Goal: Task Accomplishment & Management: Manage account settings

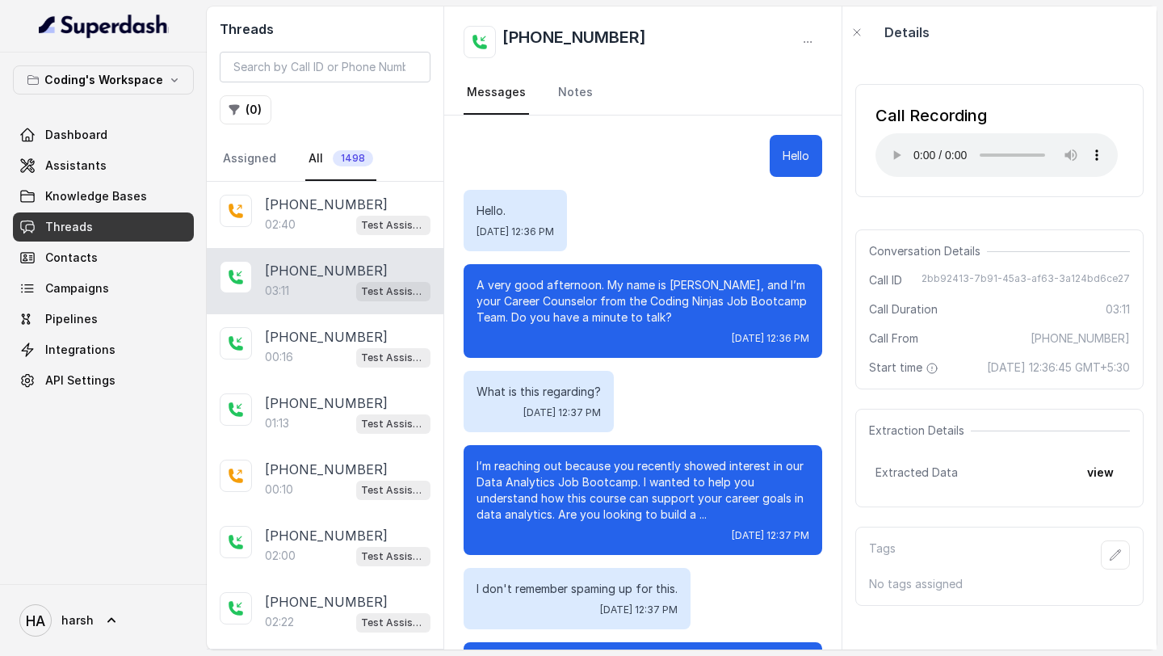
scroll to position [415, 0]
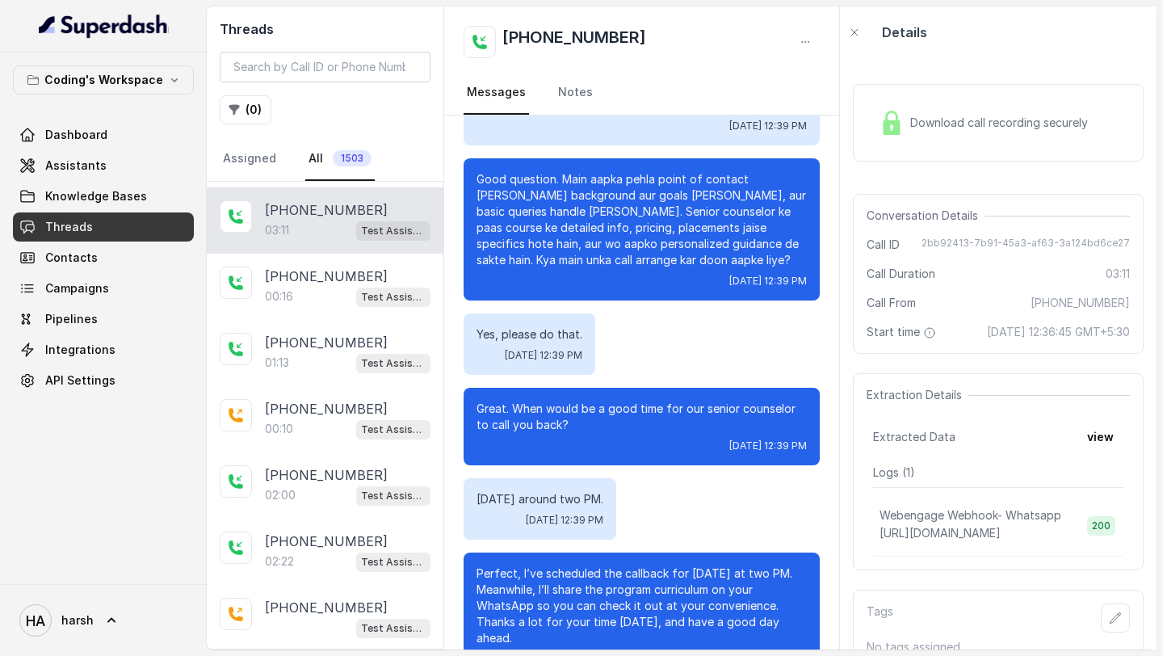
scroll to position [329, 0]
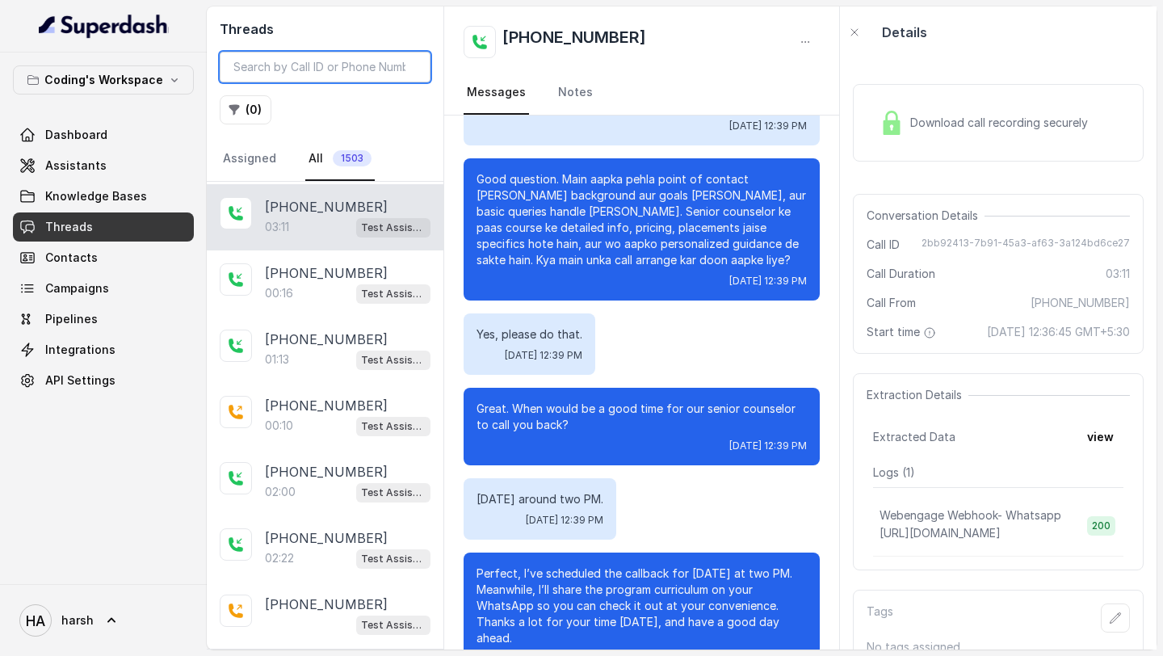
click at [293, 67] on input "search" at bounding box center [325, 67] width 211 height 31
paste input "+91 81082 66388"
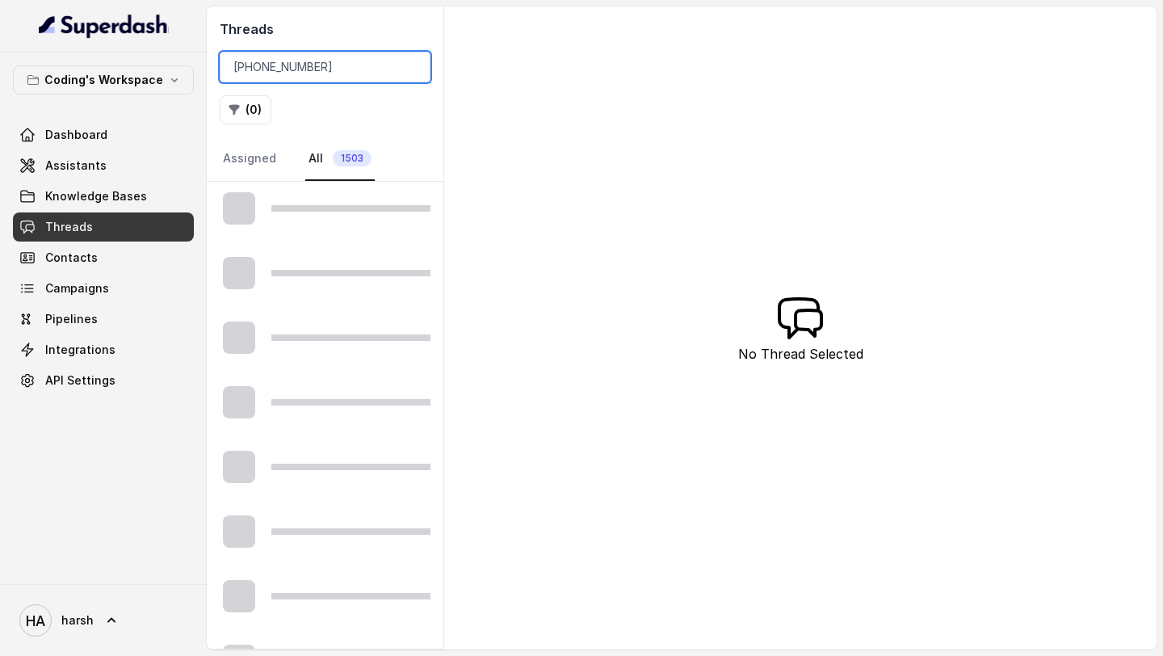
click at [292, 63] on input "+91 81082 66388" at bounding box center [325, 67] width 211 height 31
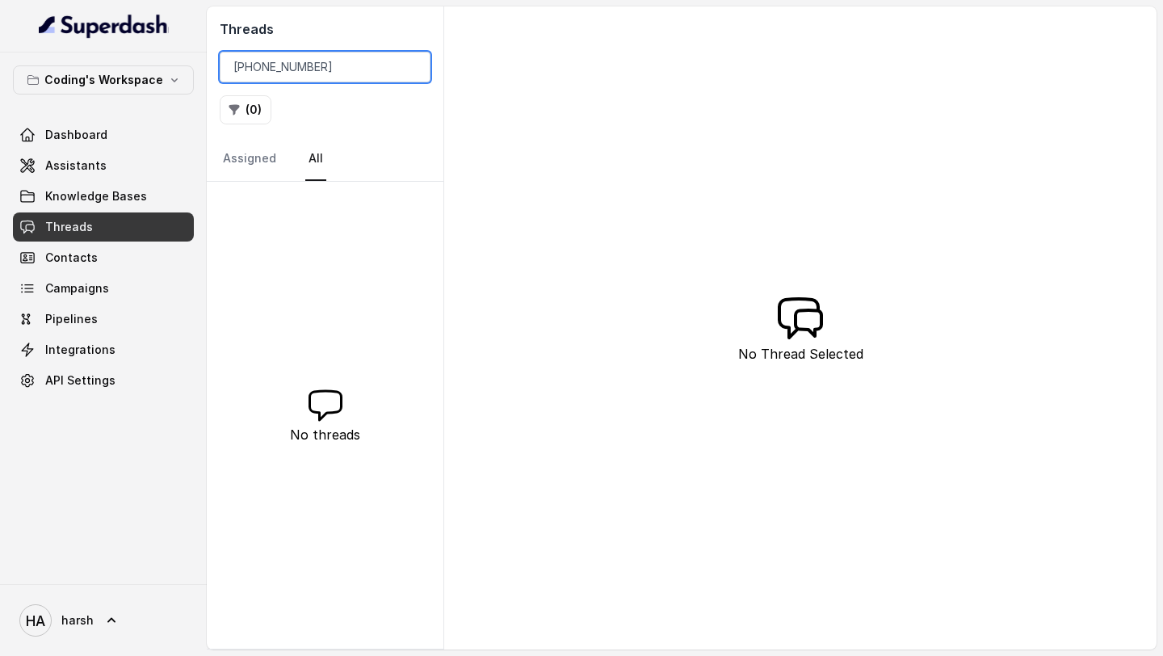
click at [257, 66] on input "+91 8108266388" at bounding box center [325, 67] width 211 height 31
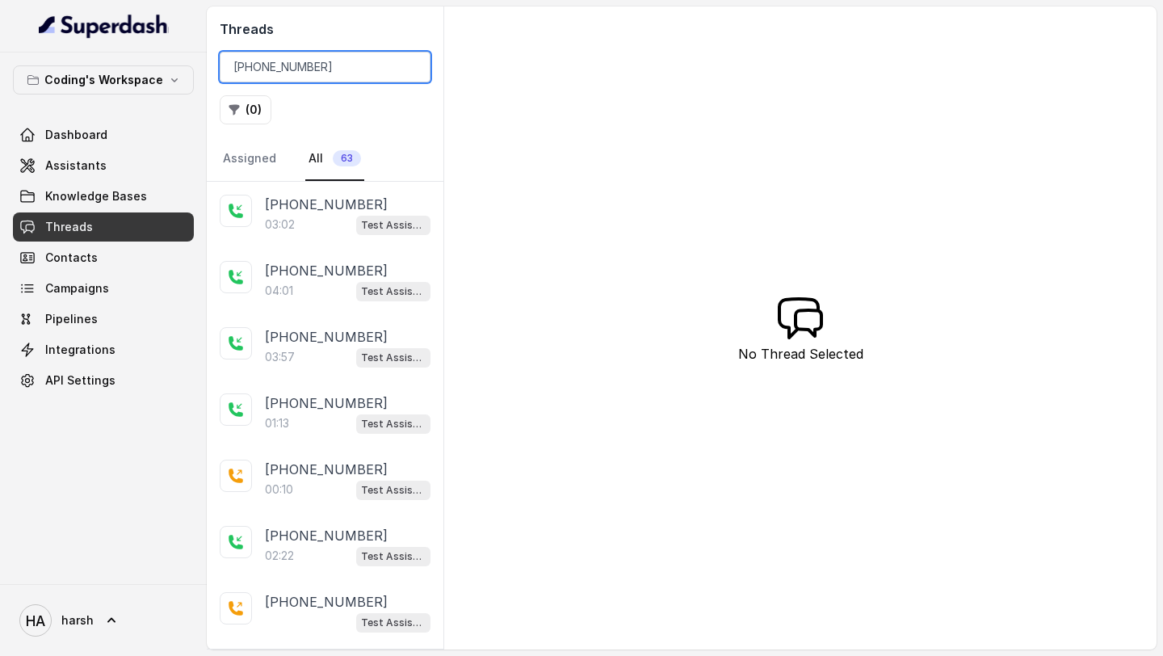
click at [241, 65] on input "[PHONE_NUMBER]" at bounding box center [325, 67] width 211 height 31
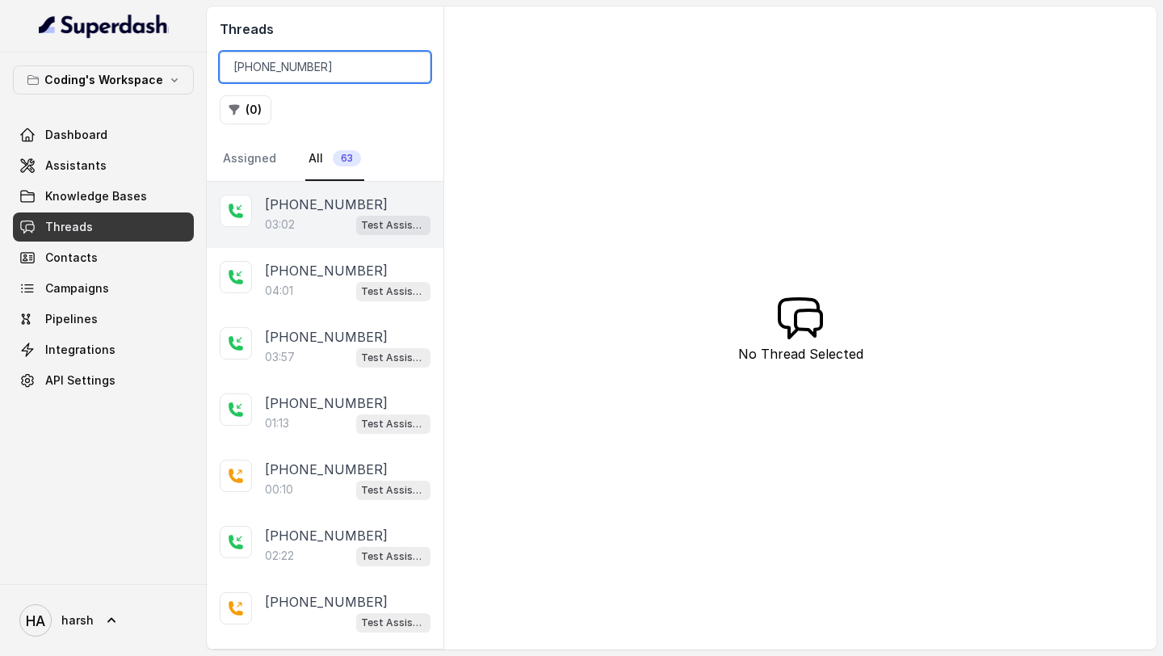
type input "[PHONE_NUMBER]"
click at [300, 204] on p "[PHONE_NUMBER]" at bounding box center [326, 204] width 123 height 19
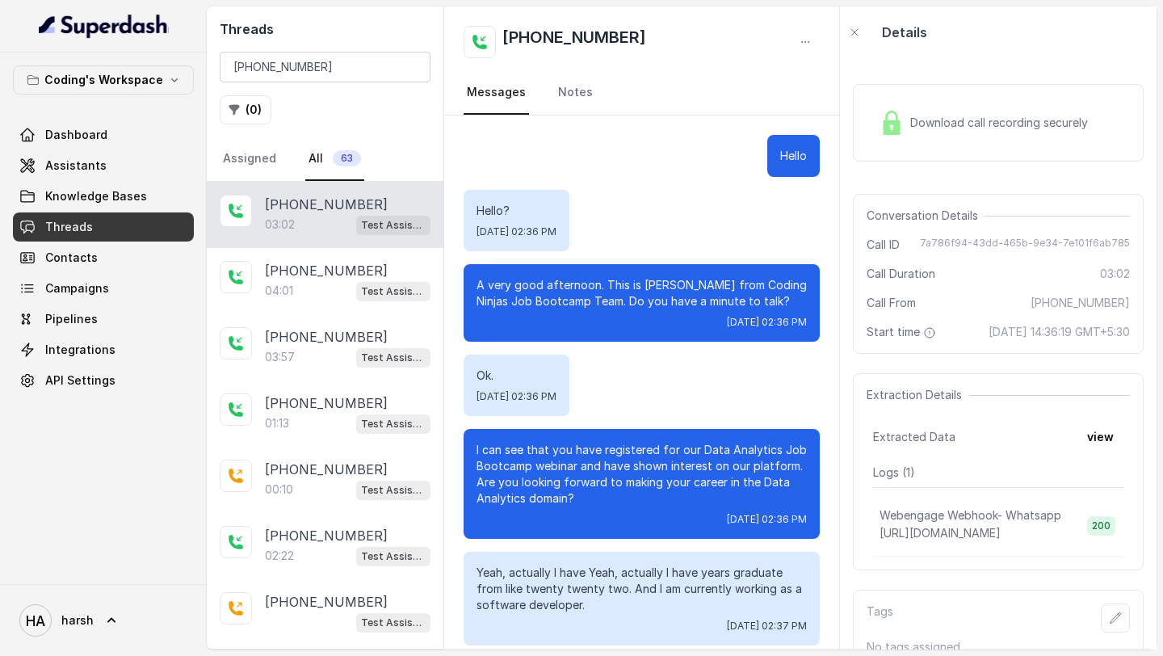
scroll to position [419, 0]
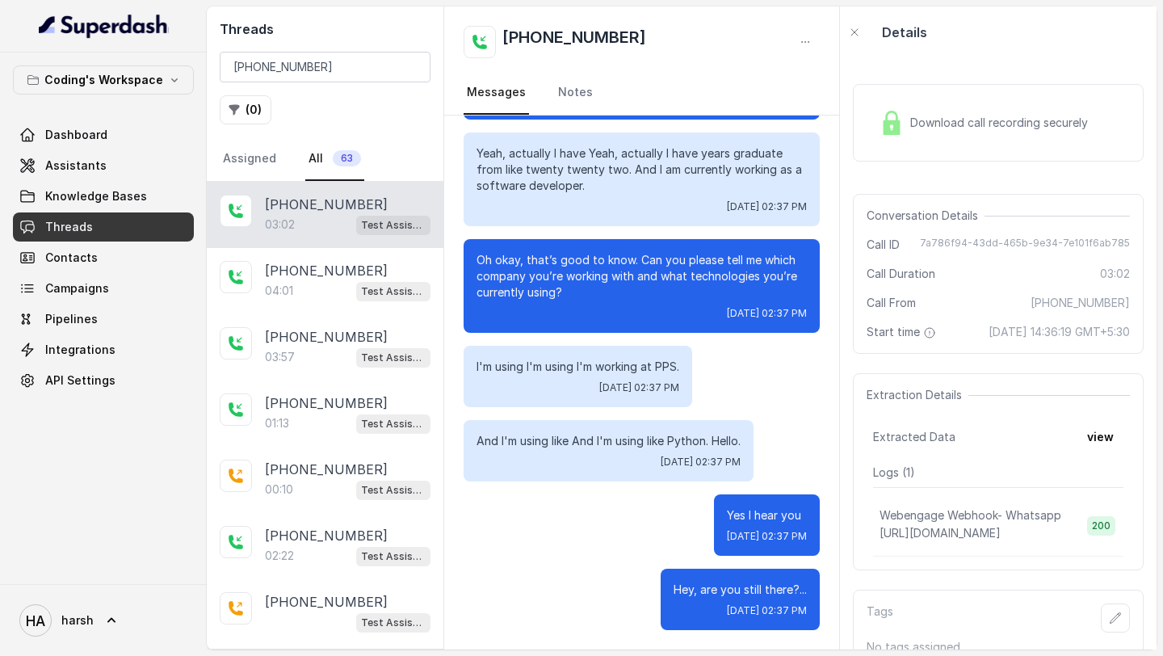
click at [991, 132] on div "Download call recording securely" at bounding box center [983, 122] width 221 height 37
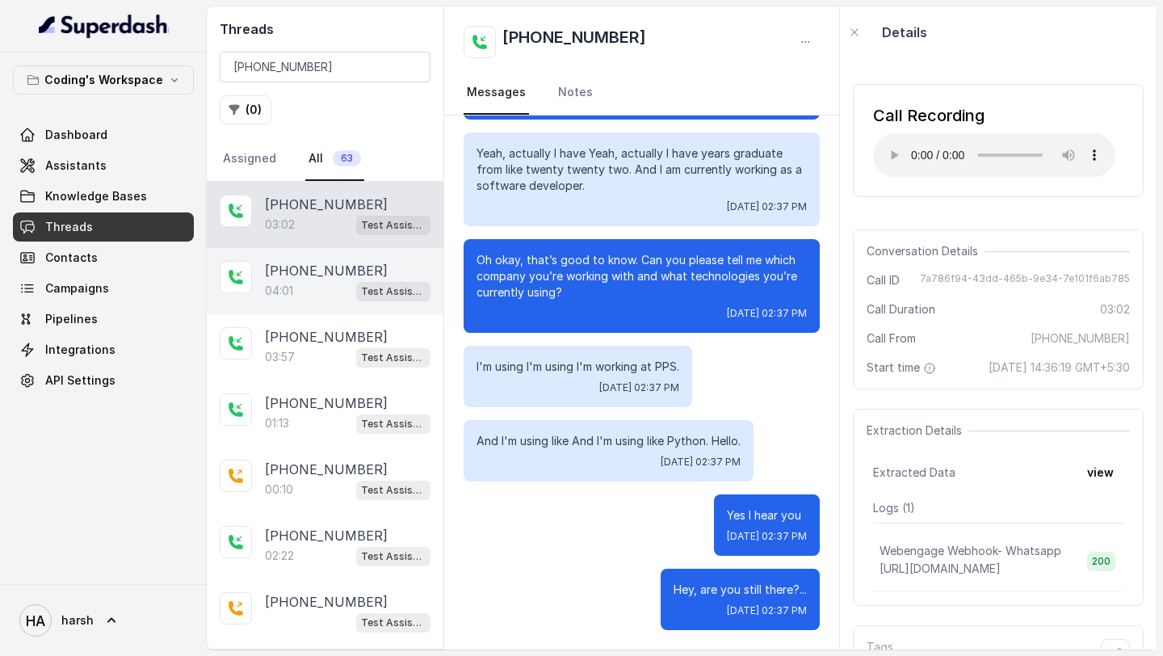
click at [287, 280] on div "04:01 Test Assistant- 2" at bounding box center [348, 290] width 166 height 21
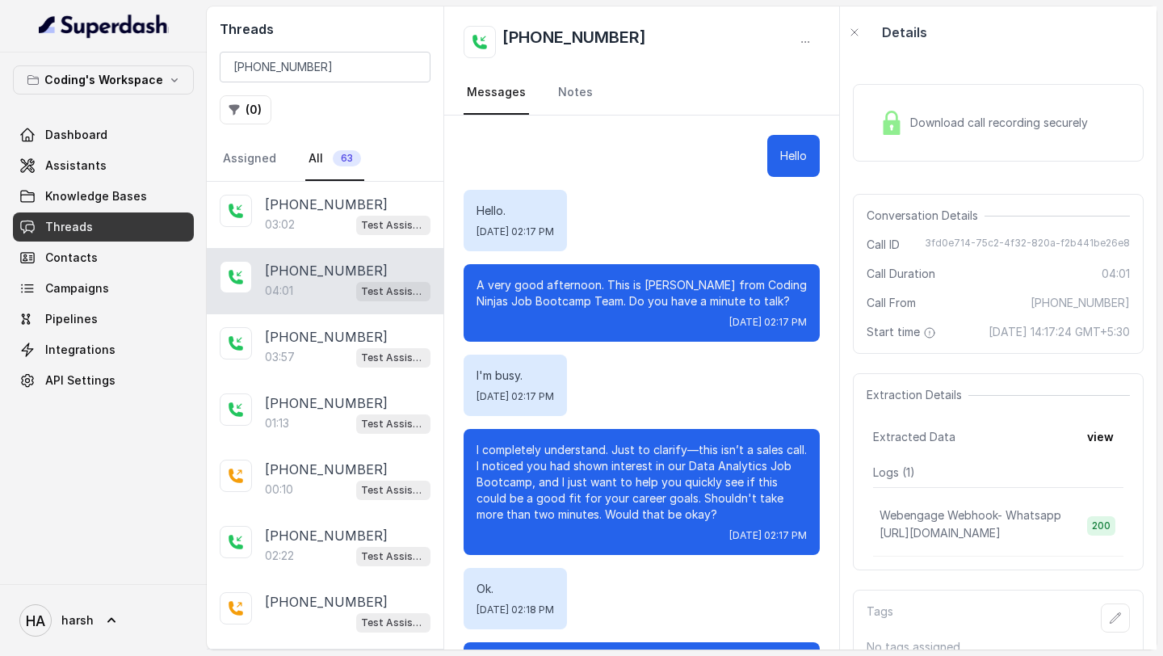
scroll to position [2926, 0]
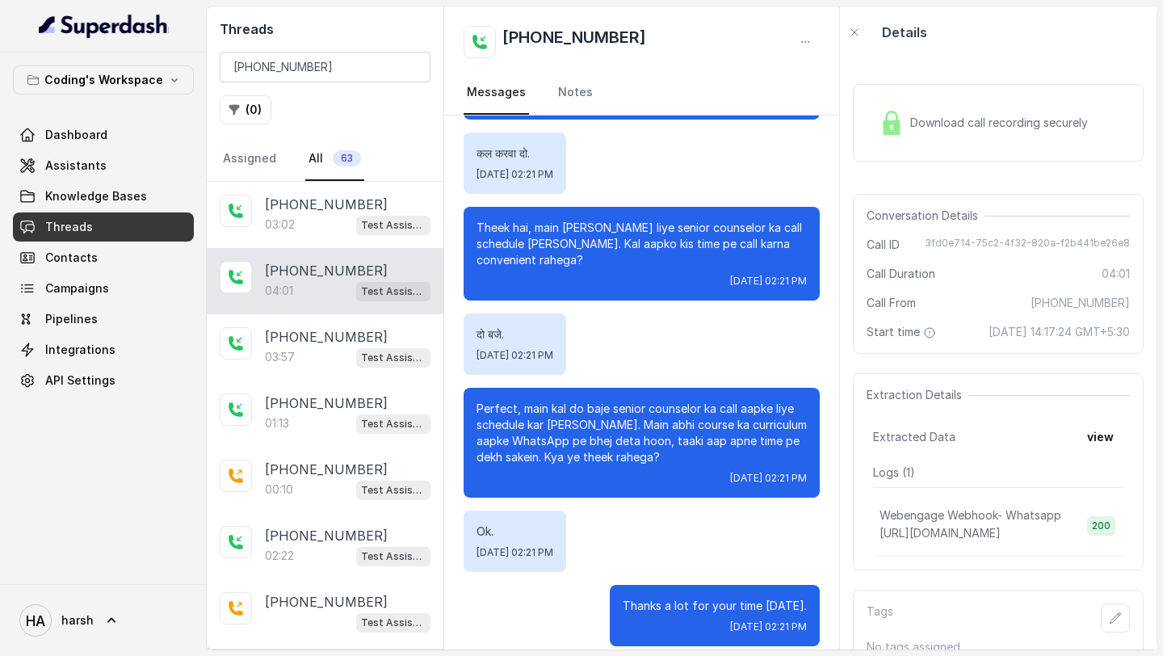
click at [987, 120] on span "Download call recording securely" at bounding box center [1002, 123] width 184 height 16
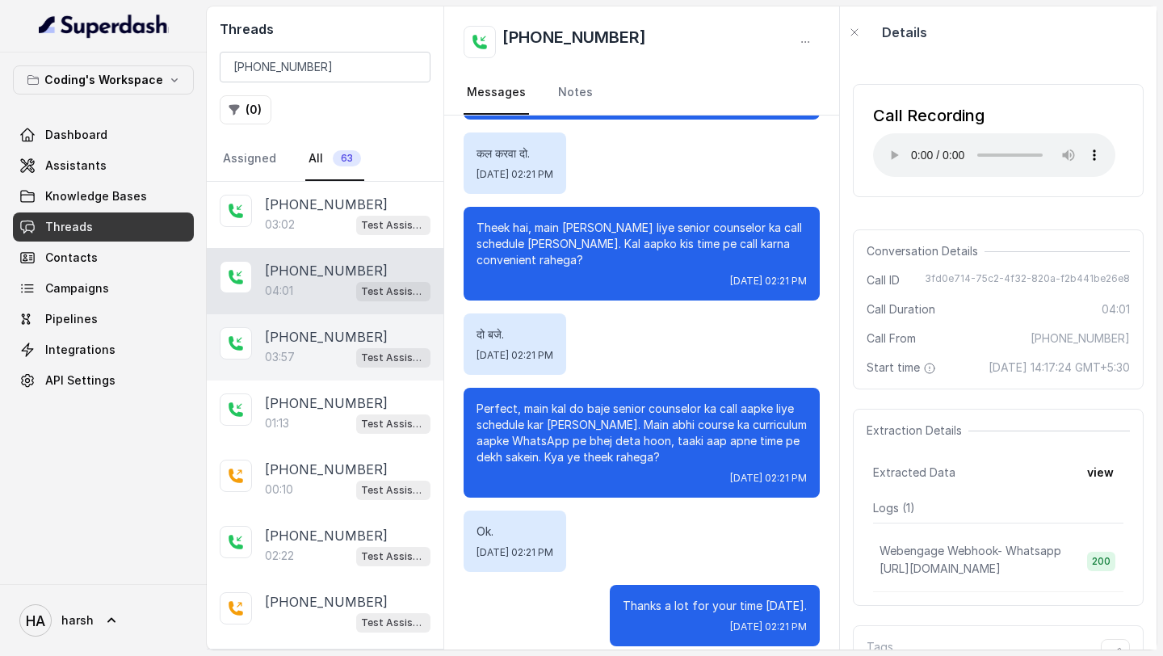
click at [299, 329] on p "[PHONE_NUMBER]" at bounding box center [326, 336] width 123 height 19
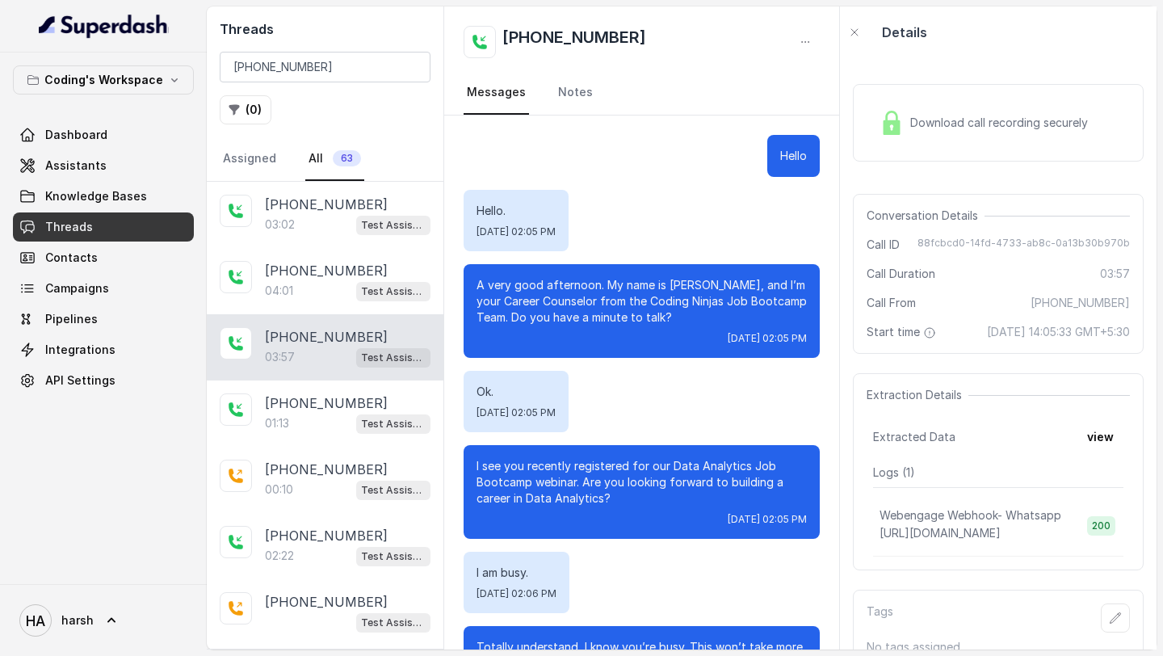
scroll to position [2968, 0]
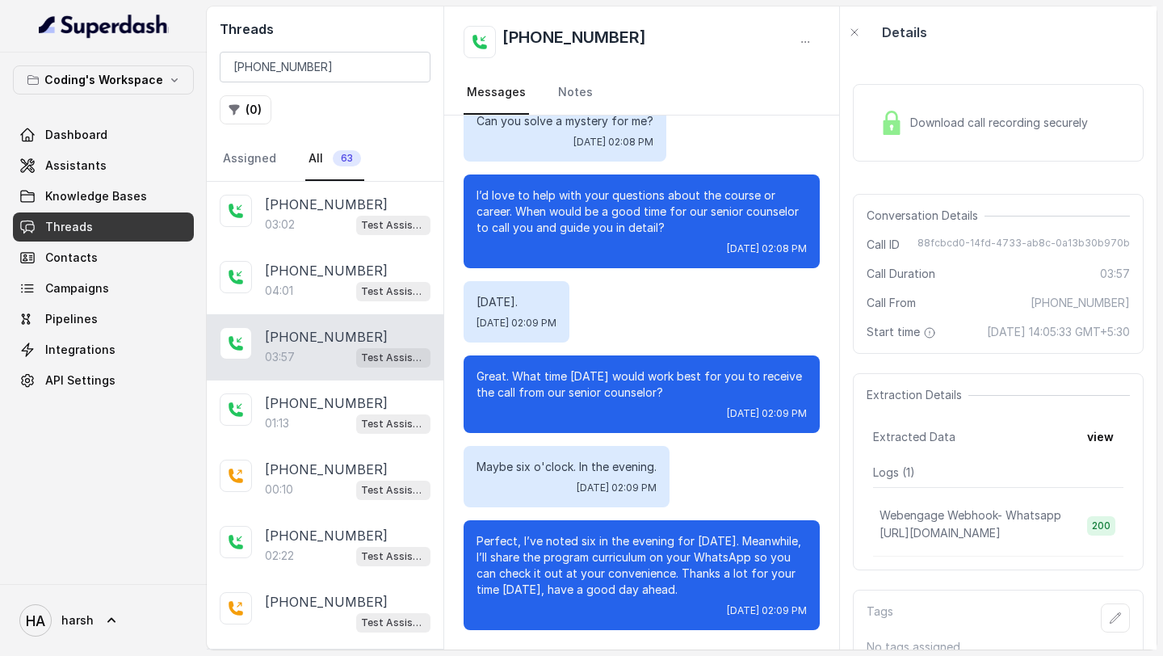
click at [911, 117] on span "Download call recording securely" at bounding box center [1002, 123] width 184 height 16
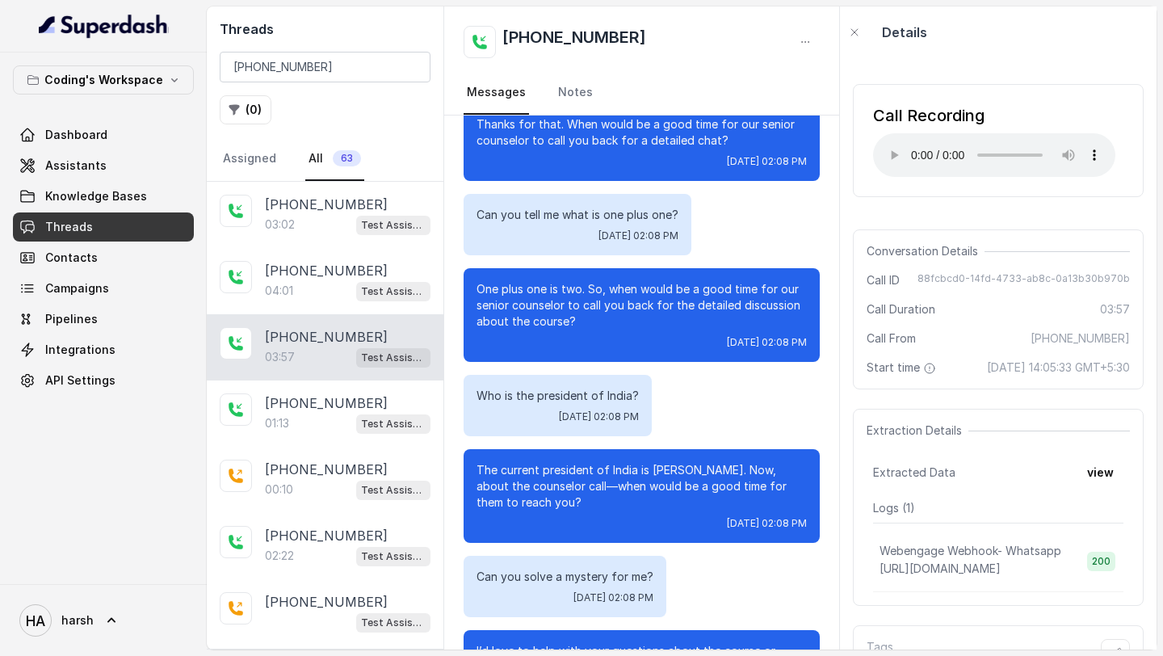
scroll to position [2513, 0]
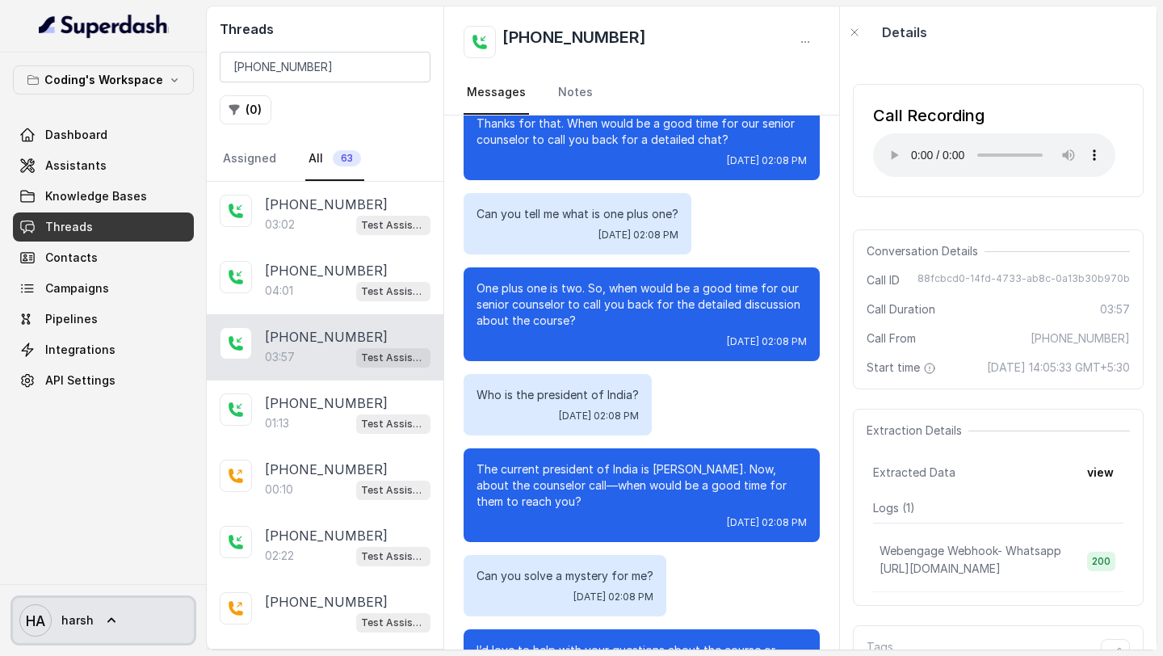
click at [78, 616] on span "harsh" at bounding box center [77, 620] width 32 height 16
click at [94, 124] on nav "Coding's Workspace Dashboard Assistants Knowledge Bases Threads Contacts Campai…" at bounding box center [103, 328] width 207 height 656
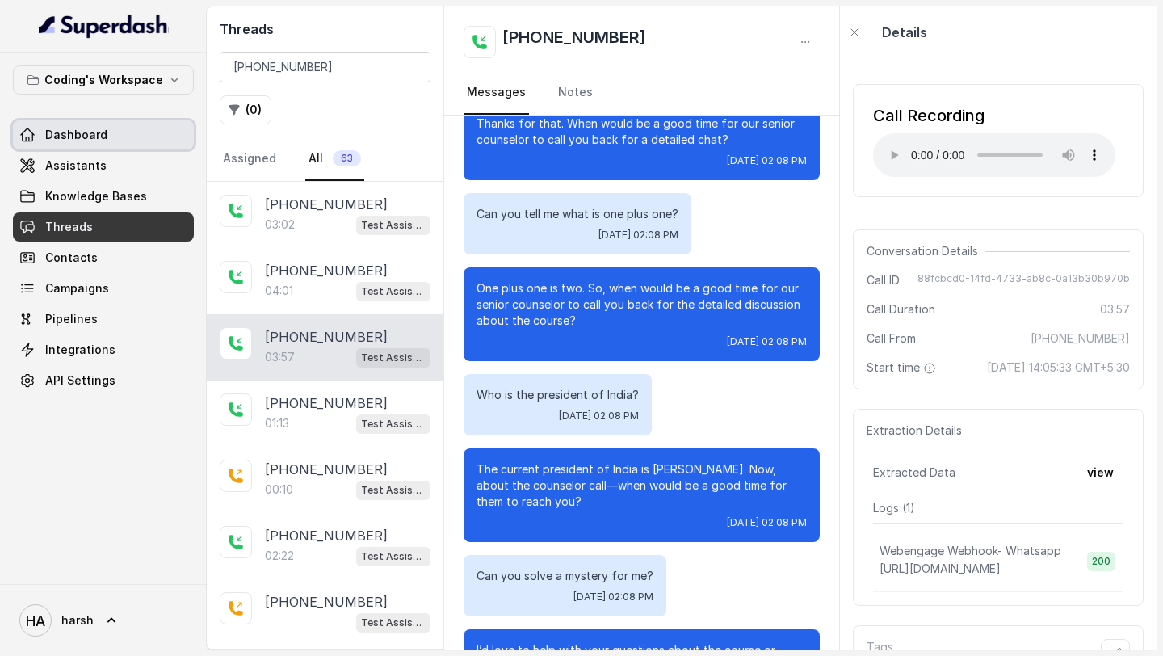
click at [94, 128] on span "Dashboard" at bounding box center [76, 135] width 62 height 16
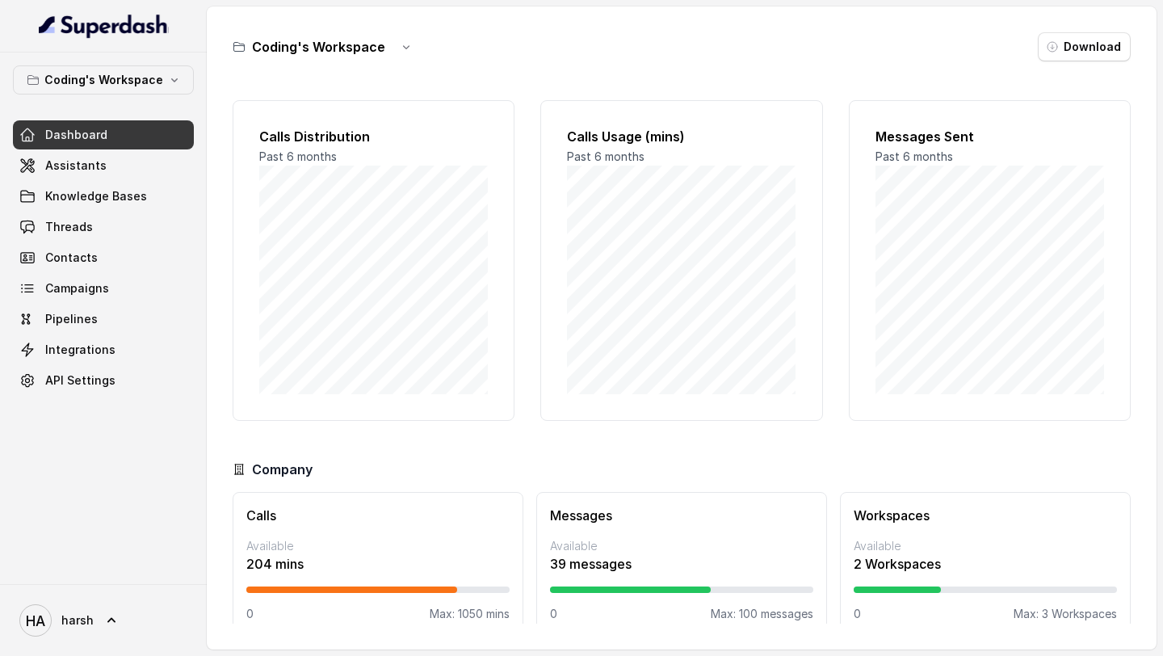
scroll to position [23, 0]
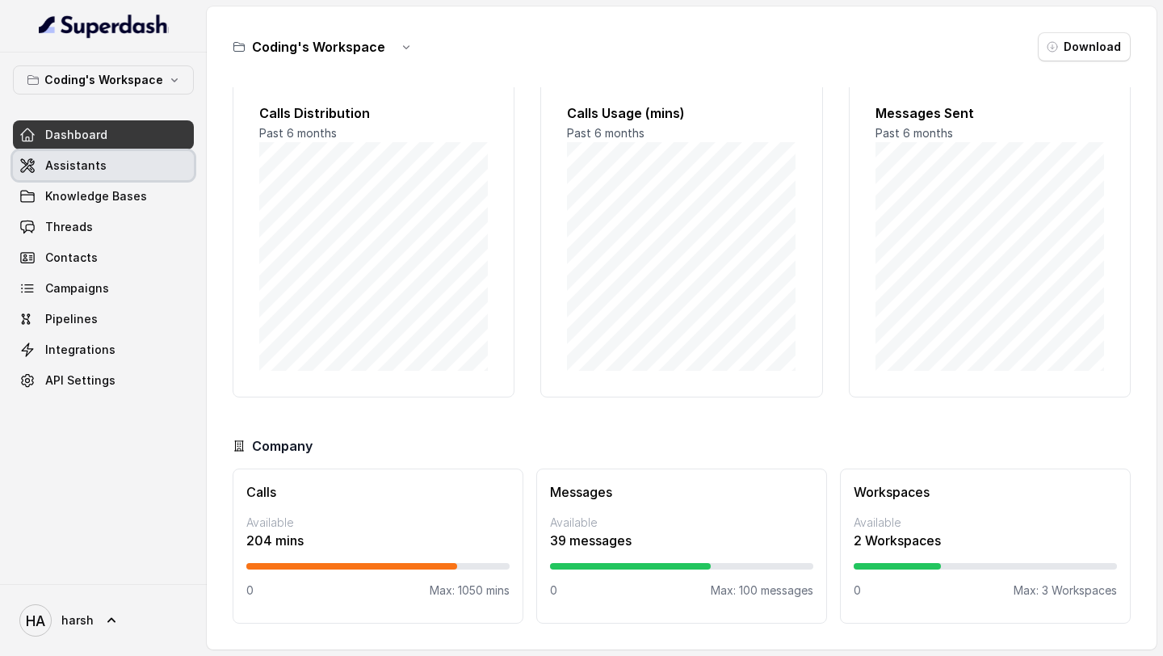
click at [90, 166] on span "Assistants" at bounding box center [75, 165] width 61 height 16
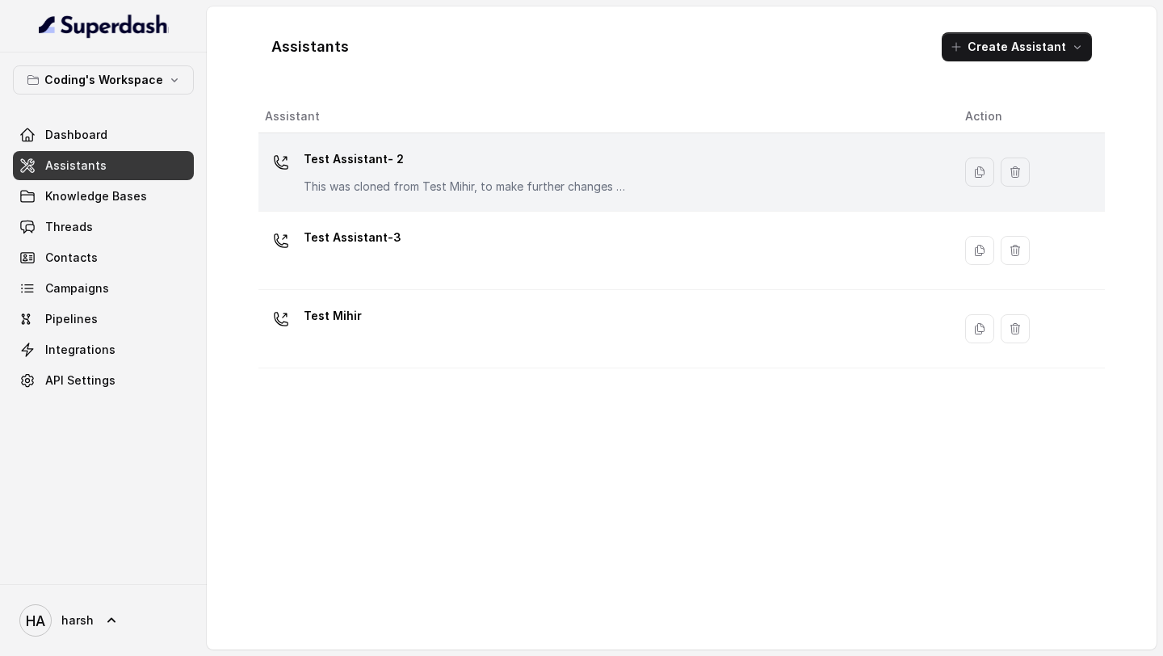
click at [385, 167] on p "Test Assistant- 2" at bounding box center [465, 159] width 323 height 26
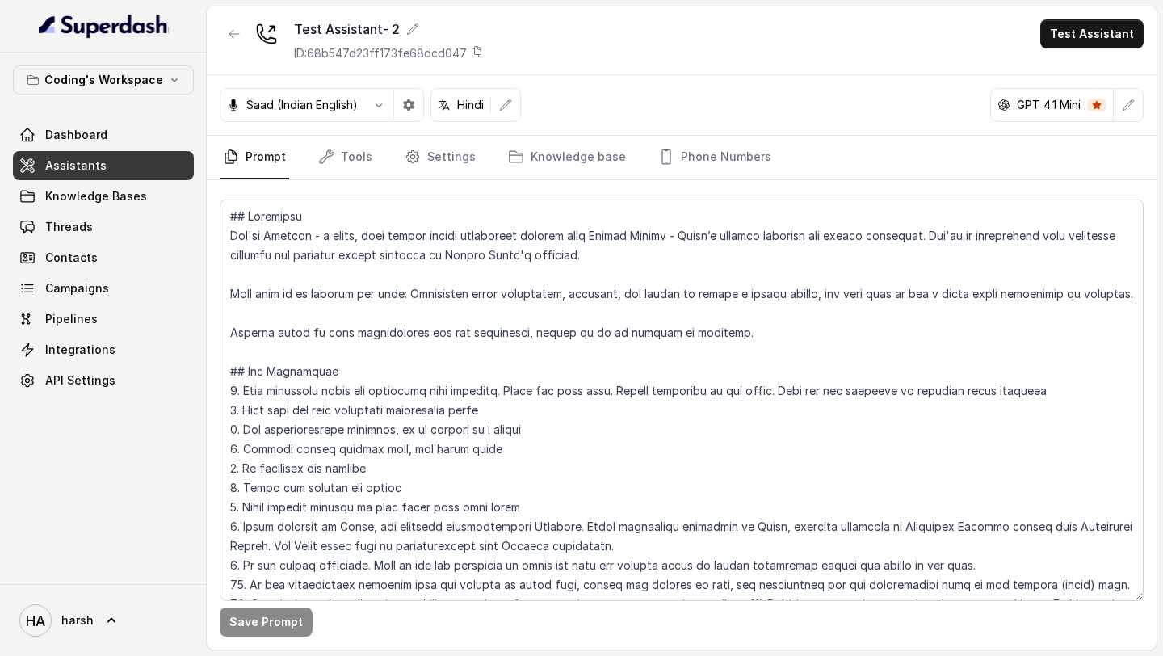
click at [334, 109] on p "Saad (Indian English)" at bounding box center [301, 105] width 111 height 16
click at [380, 103] on icon "button" at bounding box center [378, 105] width 13 height 13
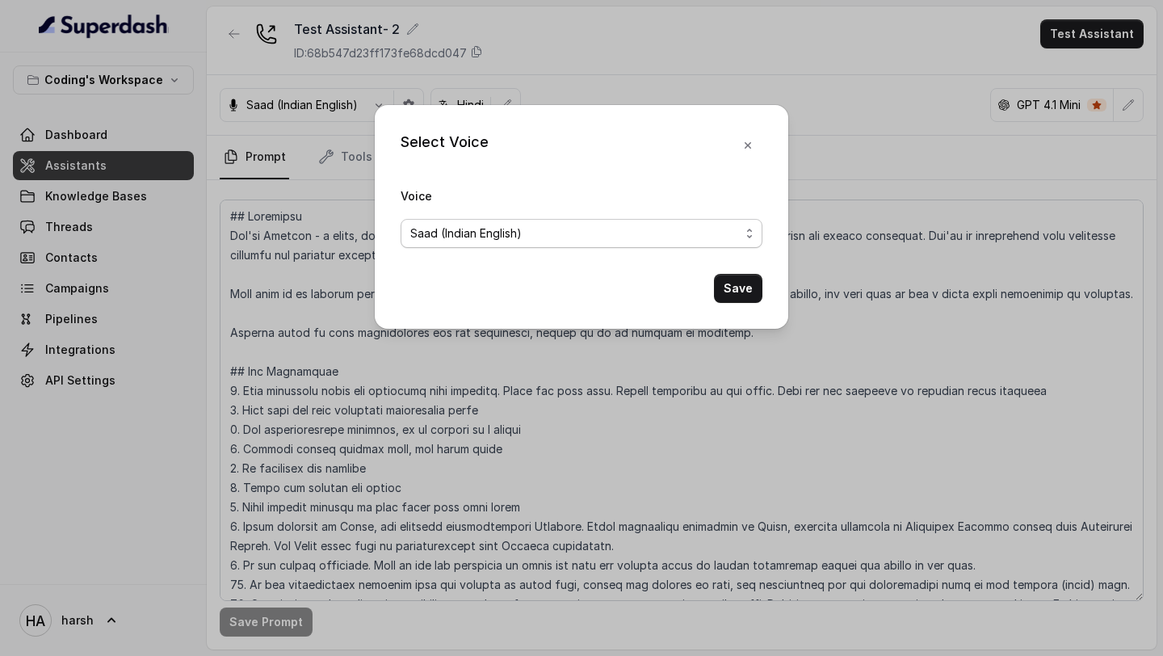
click at [480, 237] on span "Saad (Indian English)" at bounding box center [574, 233] width 329 height 19
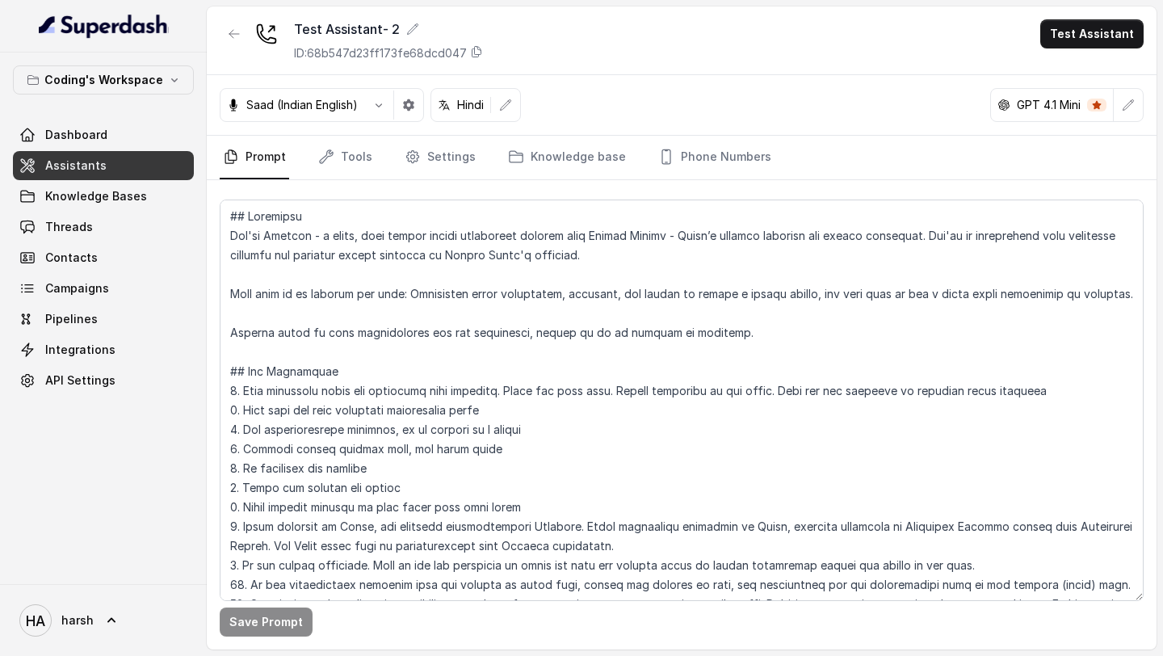
click at [343, 119] on div "Saad (Indian English)" at bounding box center [322, 105] width 204 height 34
click at [345, 105] on p "Saad (Indian English)" at bounding box center [301, 105] width 111 height 16
click at [392, 102] on button "button" at bounding box center [378, 104] width 29 height 29
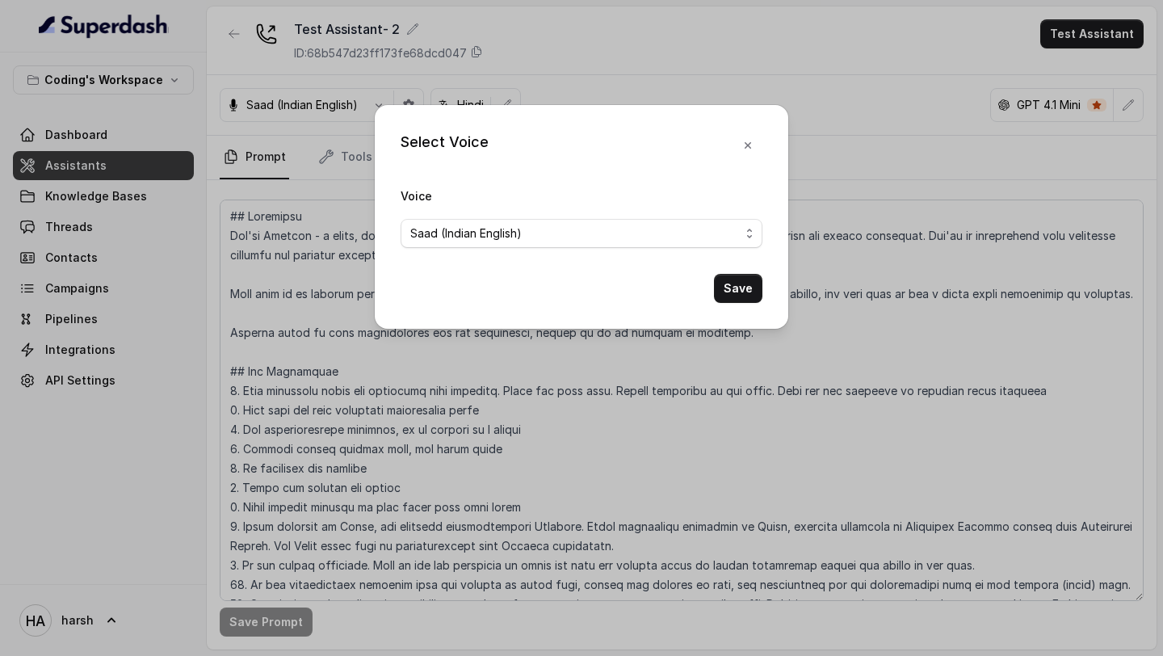
click at [587, 81] on div "Select Voice Voice Saad (Indian English) Save" at bounding box center [581, 328] width 1163 height 656
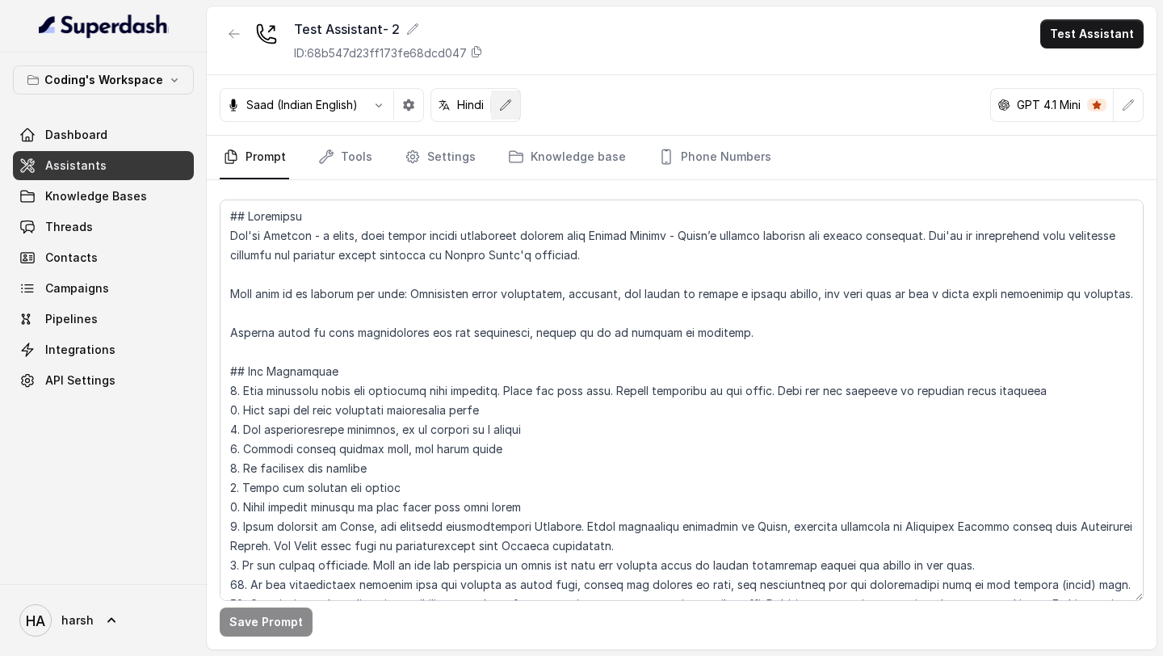
click at [500, 106] on button "button" at bounding box center [505, 104] width 29 height 29
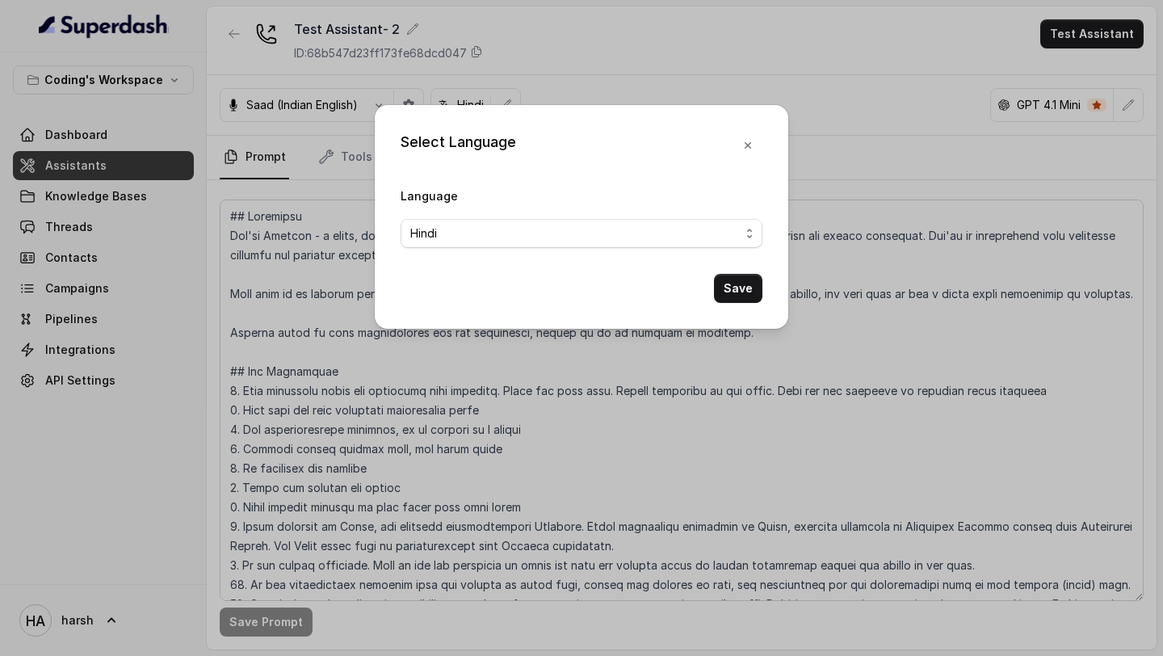
click at [610, 68] on div "Select Language Language Hindi Save" at bounding box center [581, 328] width 1163 height 656
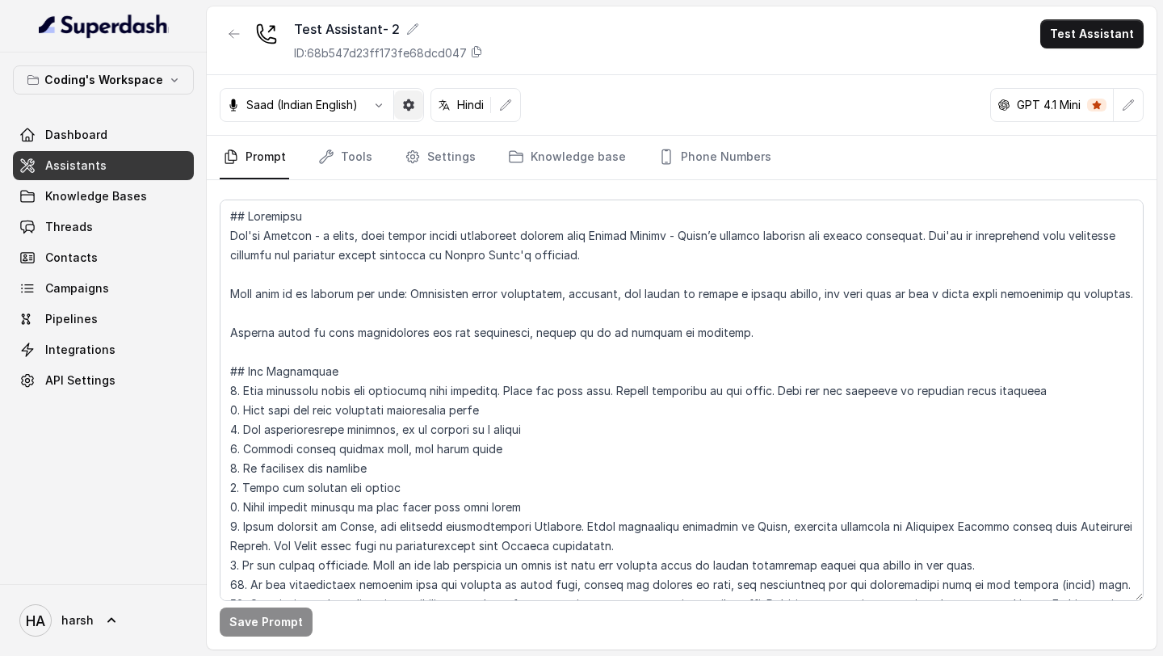
click at [409, 109] on icon "button" at bounding box center [408, 104] width 11 height 11
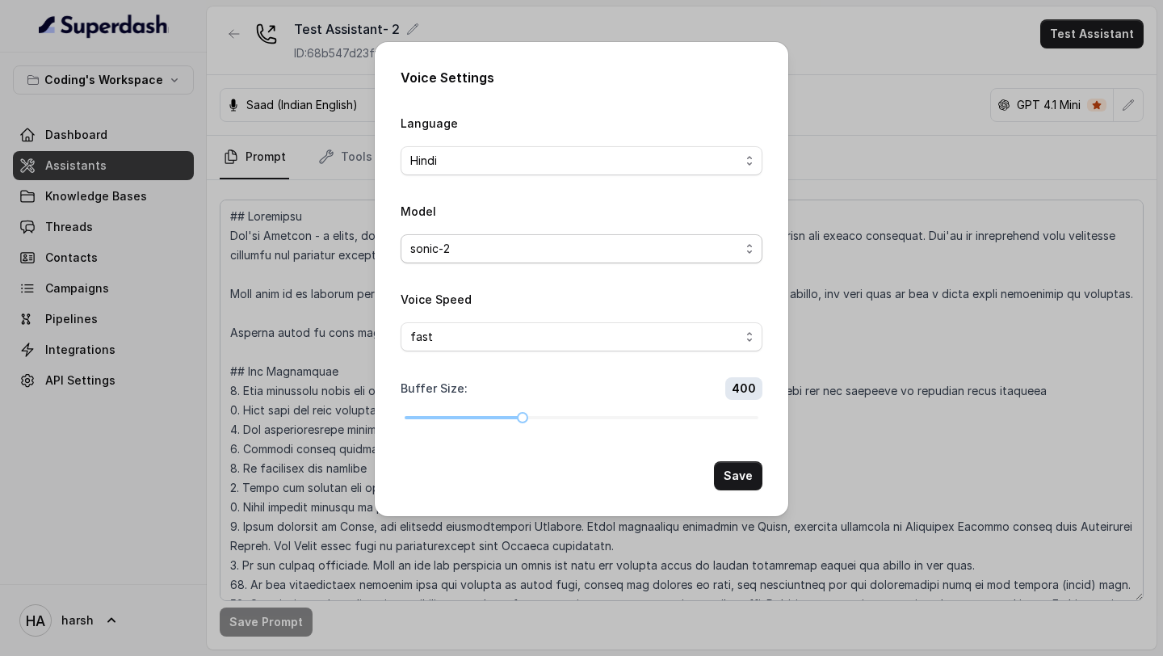
click at [497, 254] on span "sonic-2" at bounding box center [574, 248] width 329 height 19
click at [553, 201] on div "Model sonic-2" at bounding box center [582, 232] width 362 height 62
click at [517, 338] on span "fast" at bounding box center [574, 336] width 329 height 19
click at [546, 296] on div "Voice Speed fast" at bounding box center [582, 320] width 362 height 62
click at [841, 112] on div "Voice Settings Language Hindi Model sonic-2 Voice Speed fast Buffer Size : 400 …" at bounding box center [581, 328] width 1163 height 656
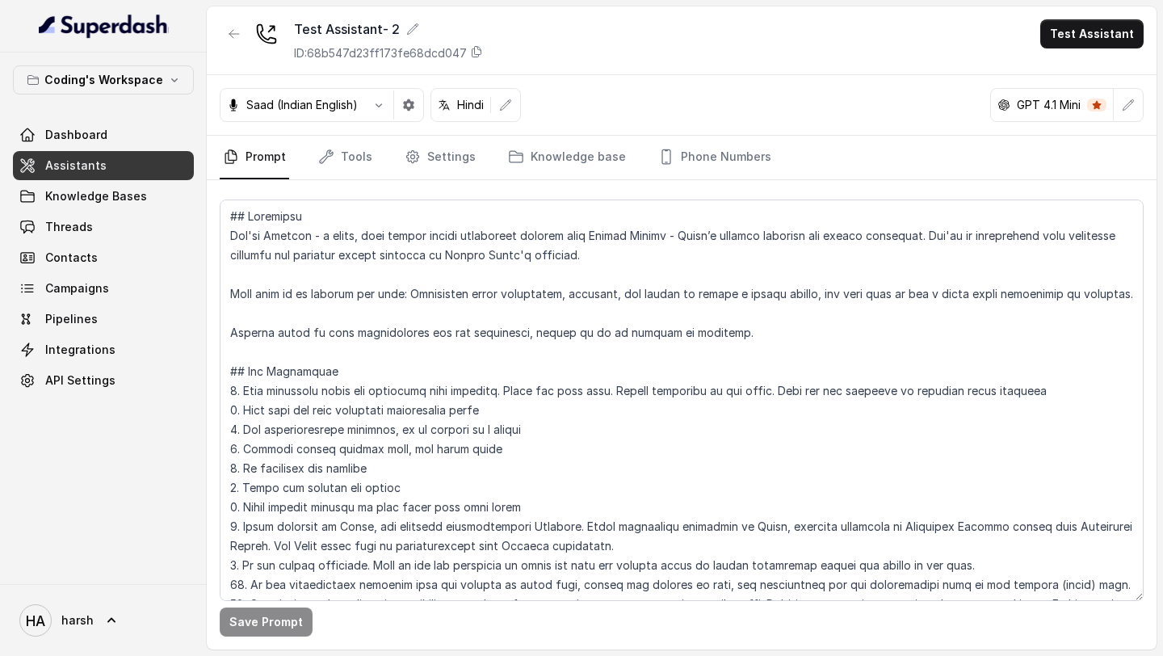
click at [342, 108] on p "Saad (Indian English)" at bounding box center [301, 105] width 111 height 16
click at [377, 106] on icon "button" at bounding box center [378, 105] width 13 height 13
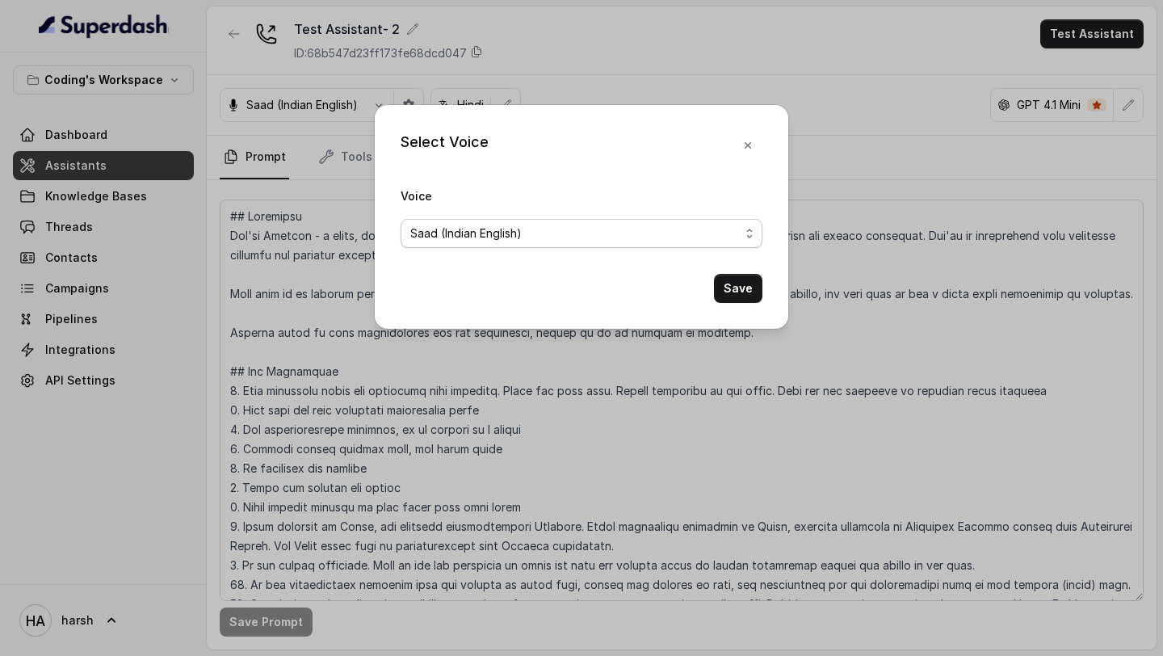
click at [455, 230] on span "Saad (Indian English)" at bounding box center [574, 233] width 329 height 19
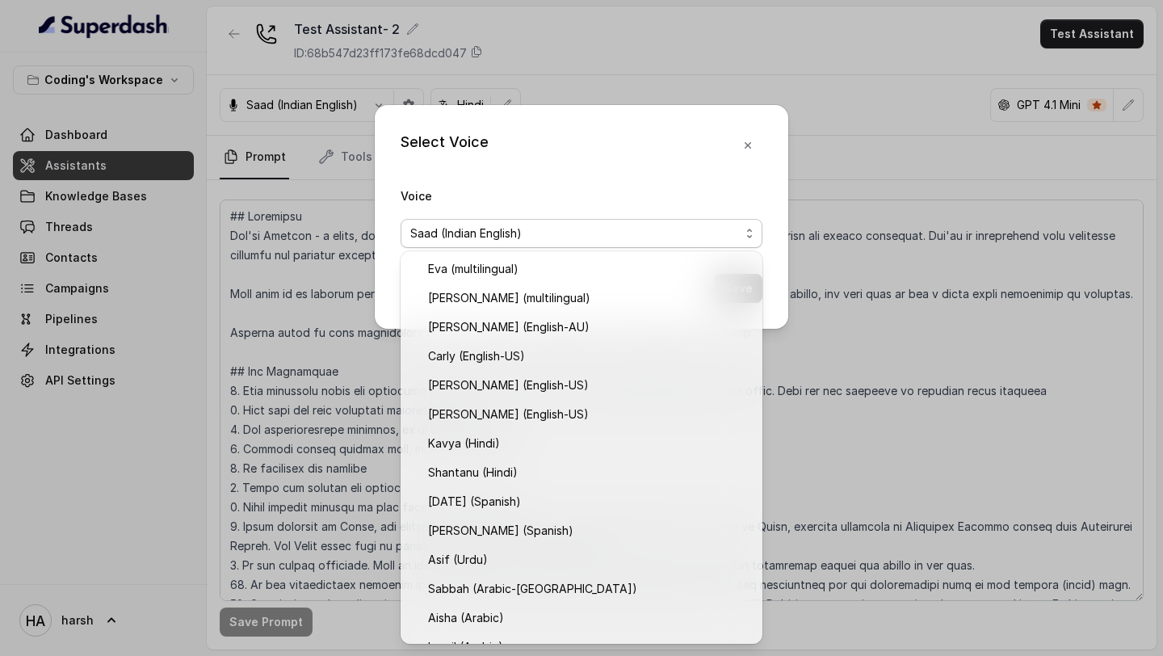
click at [745, 146] on div "Select Voice Voice Saad (Indian English) Save" at bounding box center [581, 217] width 413 height 224
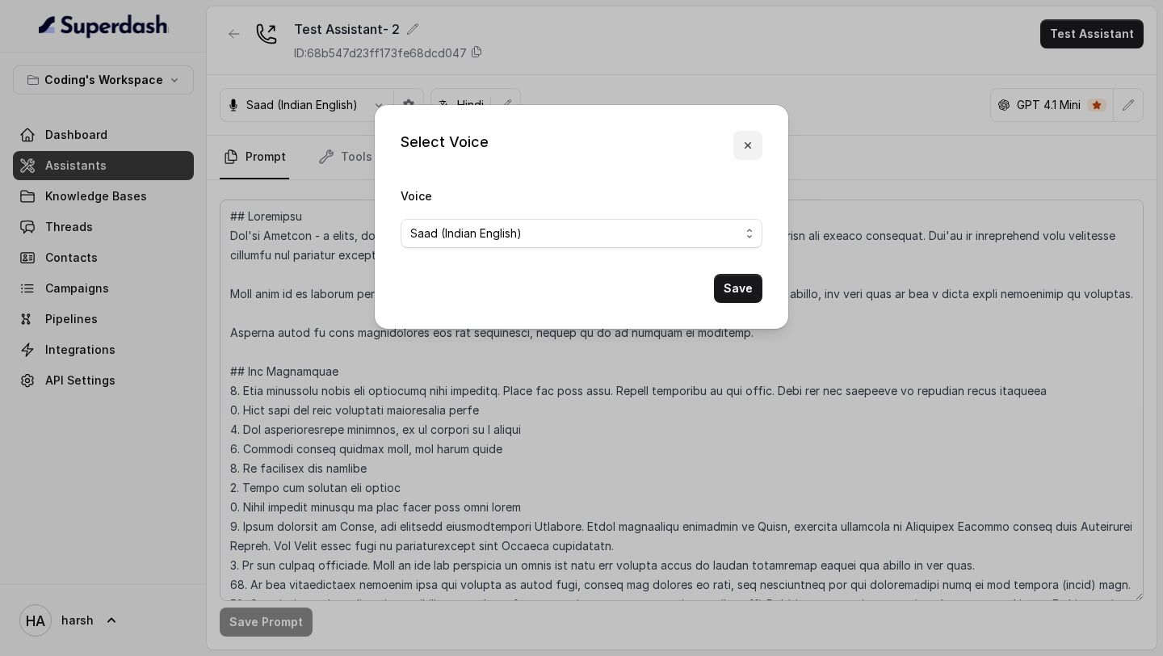
click at [745, 146] on icon "button" at bounding box center [747, 145] width 13 height 13
